Goal: Task Accomplishment & Management: Use online tool/utility

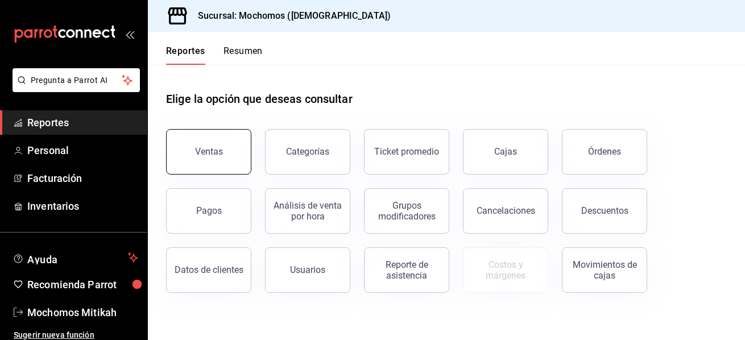
click at [212, 138] on button "Ventas" at bounding box center [208, 151] width 85 height 45
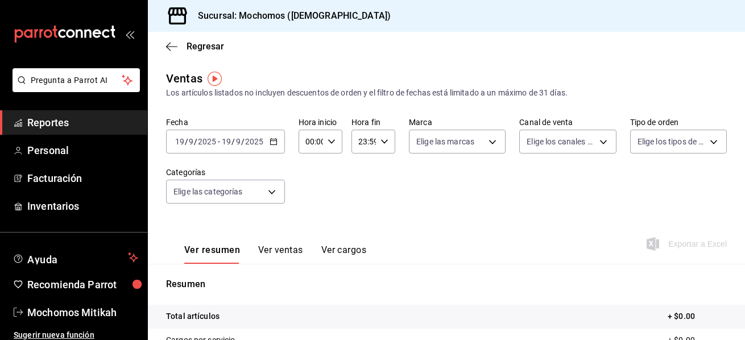
click at [267, 146] on div "[DATE] [DATE] - [DATE] [DATE]" at bounding box center [225, 142] width 119 height 24
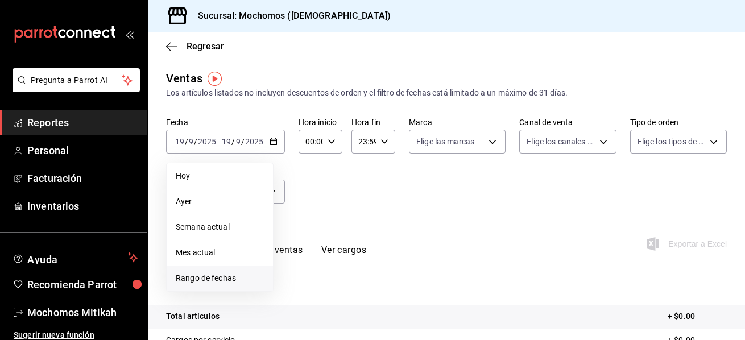
click at [235, 283] on span "Rango de fechas" at bounding box center [220, 278] width 88 height 12
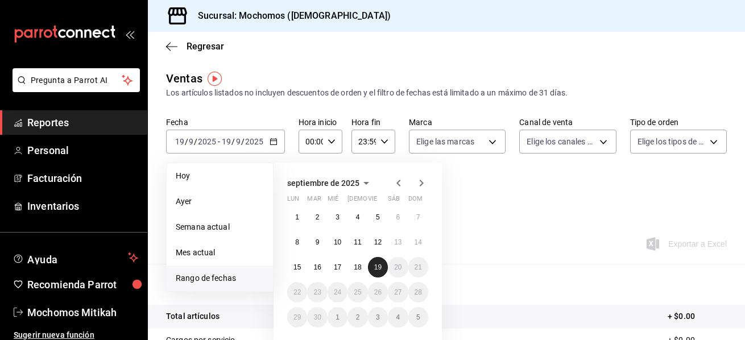
click at [374, 269] on abbr "19" at bounding box center [377, 267] width 7 height 8
click at [362, 268] on button "18" at bounding box center [357, 267] width 20 height 20
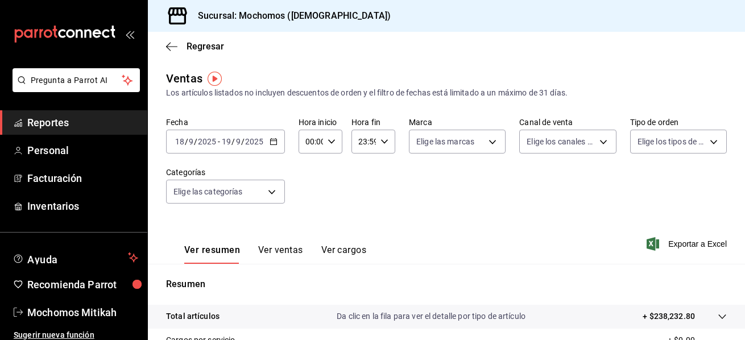
click at [331, 142] on icon "button" at bounding box center [331, 142] width 8 height 8
click at [311, 199] on button "05" at bounding box center [308, 193] width 17 height 23
type input "05:00"
click at [378, 140] on div at bounding box center [372, 170] width 745 height 340
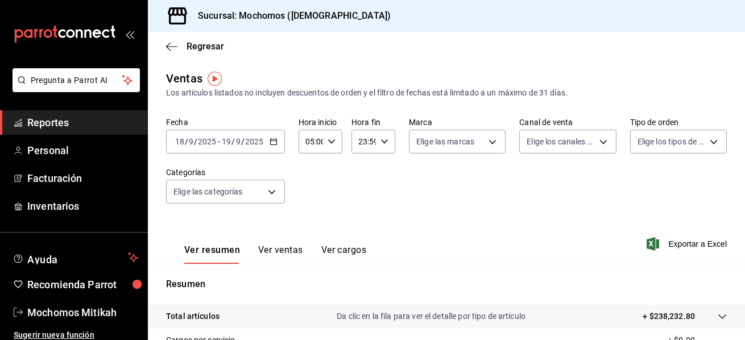
click at [382, 141] on div "00 01 02 03 04 05 06 07 08 09 10 11 12 13 14 15 16 17 18 19 20 21 22 23 00 01 0…" at bounding box center [372, 171] width 745 height 337
click at [383, 142] on \(Stroke\) "button" at bounding box center [384, 141] width 7 height 4
click at [362, 197] on span "05" at bounding box center [360, 197] width 3 height 9
click at [384, 176] on button "00" at bounding box center [381, 170] width 17 height 23
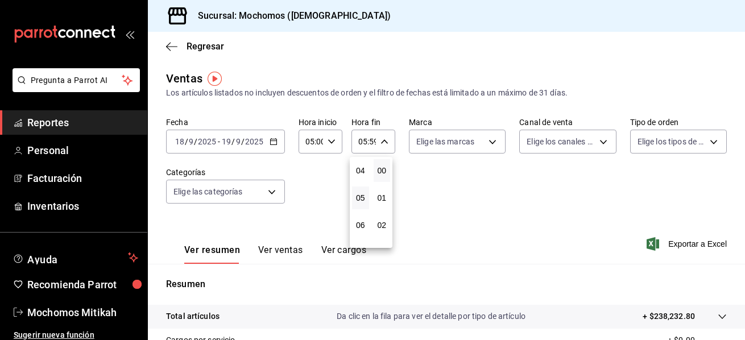
type input "05:00"
click at [661, 242] on div at bounding box center [372, 170] width 745 height 340
click at [661, 243] on div "00 01 02 03 04 05 06 07 08 09 10 11 12 13 14 15 16 17 18 19 20 21 22 23 00 01 0…" at bounding box center [372, 171] width 745 height 337
click at [667, 242] on span "Exportar a Excel" at bounding box center [688, 244] width 78 height 14
